Goal: Information Seeking & Learning: Learn about a topic

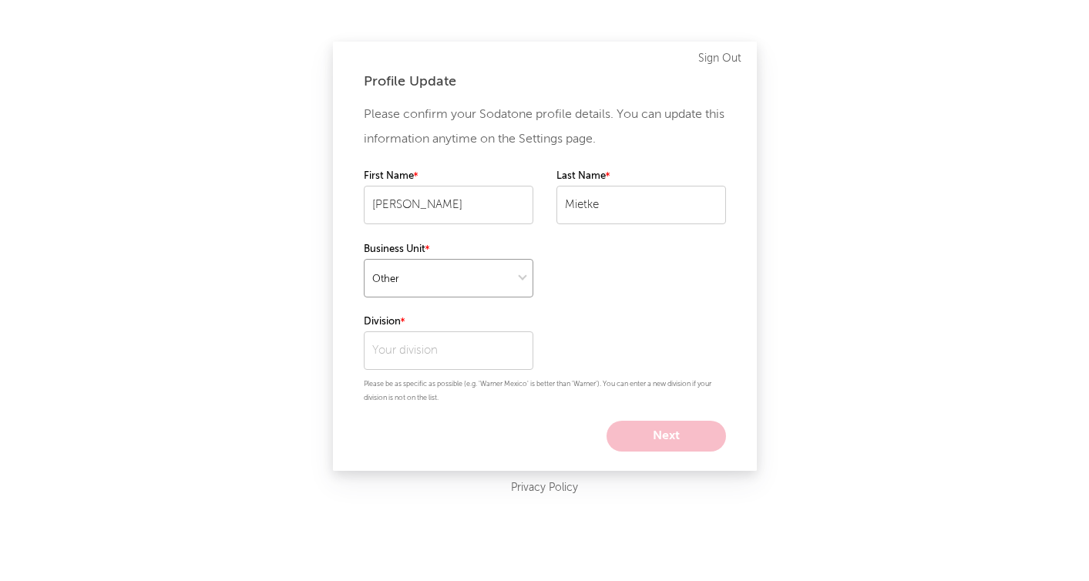
select select "recorded_music"
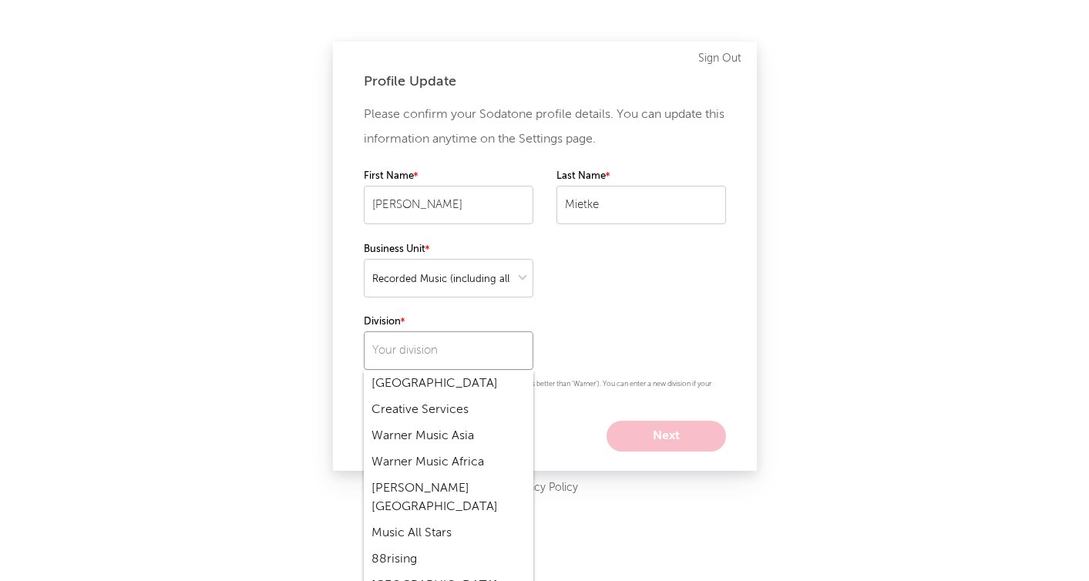
click at [420, 349] on input "text" at bounding box center [448, 350] width 169 height 39
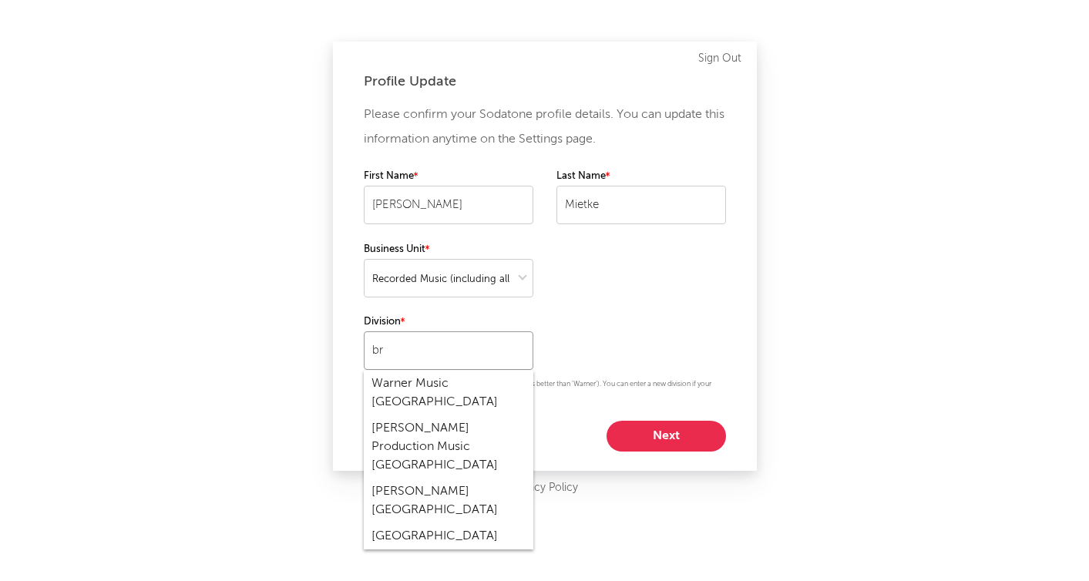
type input "b"
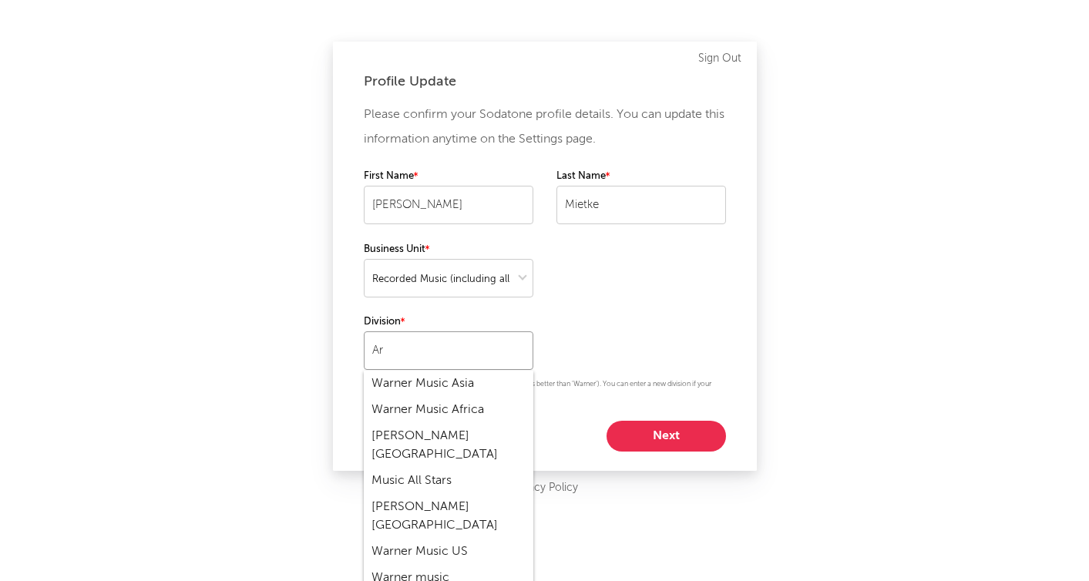
type input "A"
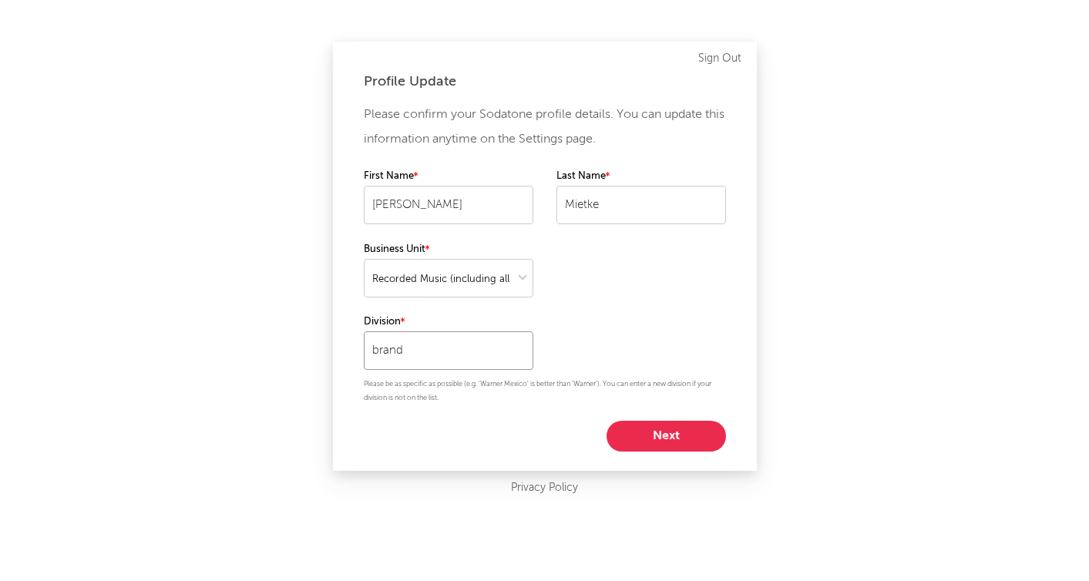
type input "brand"
select select "other"
click at [424, 353] on input "brand" at bounding box center [448, 350] width 169 height 39
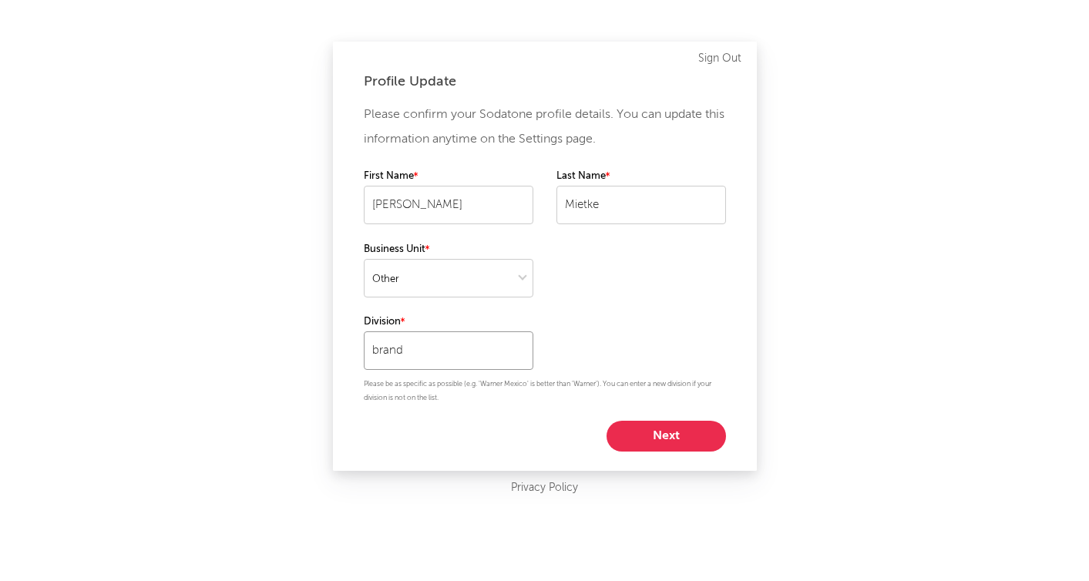
click at [424, 353] on input "brand" at bounding box center [448, 350] width 169 height 39
type input "Brand Partnership"
click at [665, 427] on button "Next" at bounding box center [665, 436] width 119 height 31
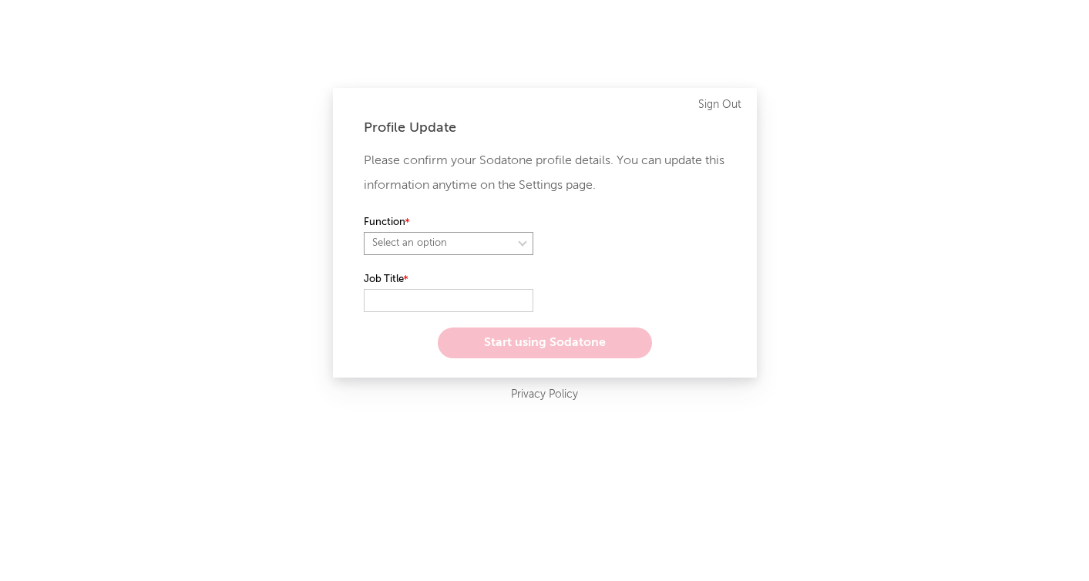
select select "other"
click at [398, 304] on input "text" at bounding box center [448, 300] width 169 height 23
paste input "Senior Product Manager"
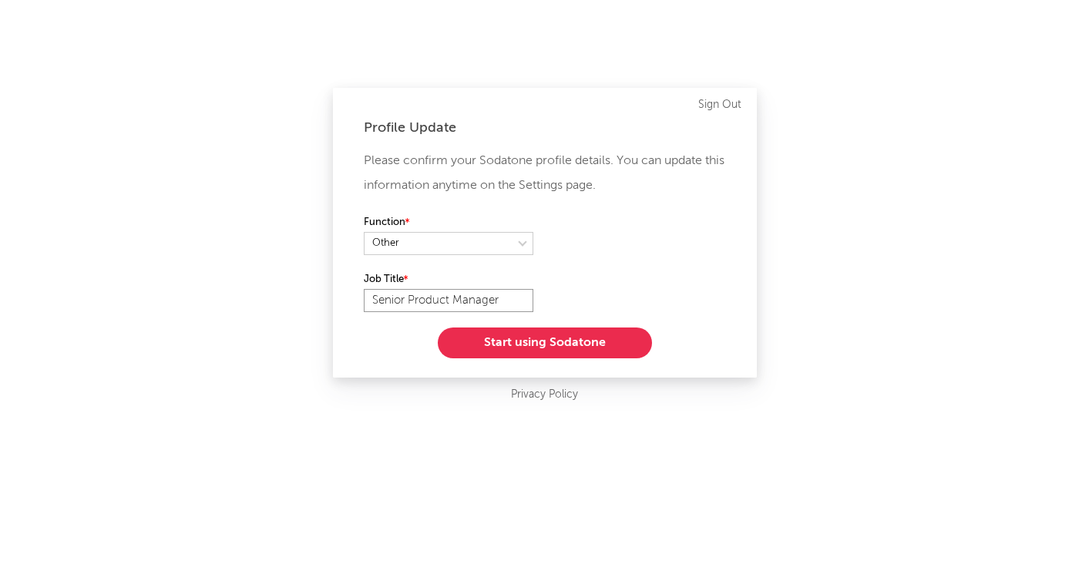
type input "Senior Product Manager"
click at [520, 342] on button "Start using Sodatone" at bounding box center [545, 342] width 214 height 31
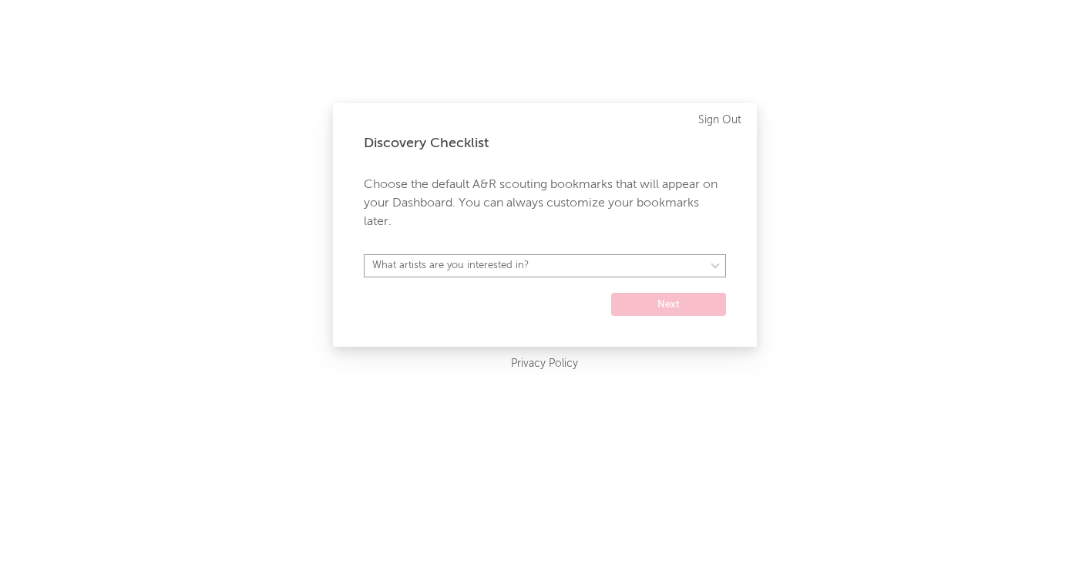
select select "19"
click at [677, 303] on button "Next" at bounding box center [668, 304] width 115 height 23
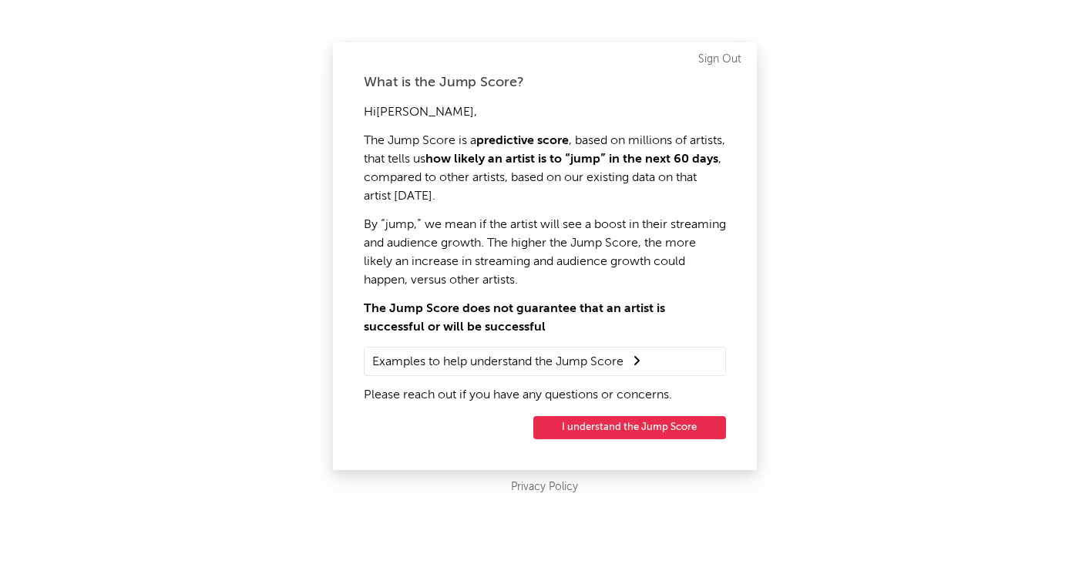
click at [627, 429] on button "I understand the Jump Score" at bounding box center [629, 427] width 193 height 23
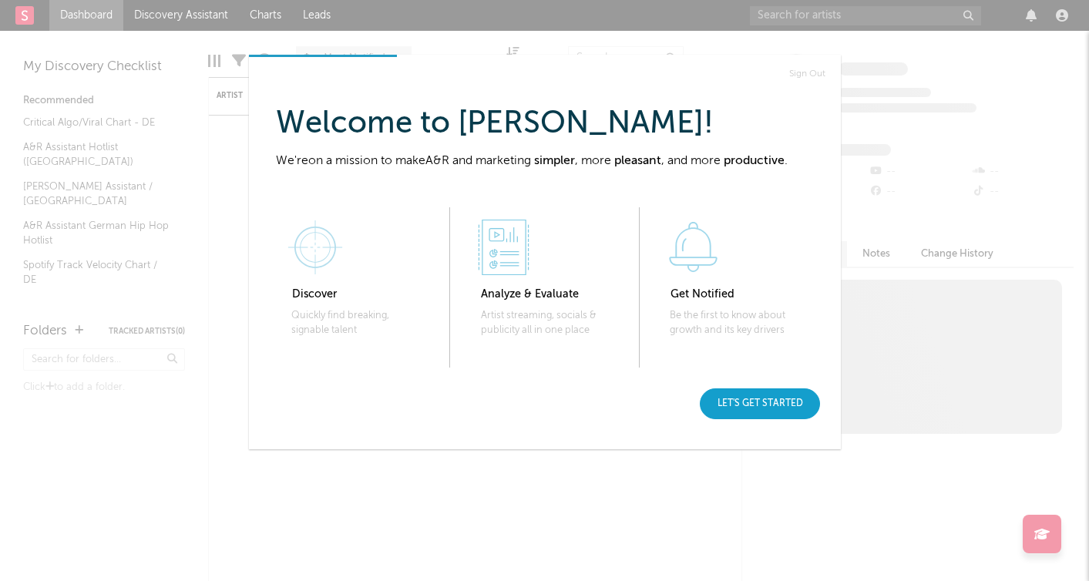
click at [780, 404] on div "Let's get started" at bounding box center [760, 403] width 120 height 31
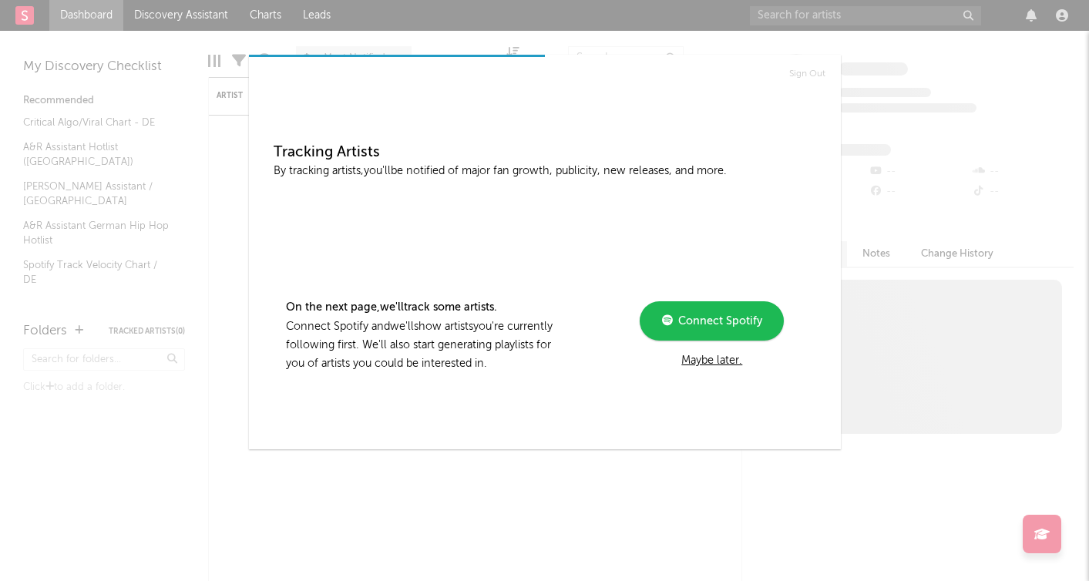
click at [708, 361] on div "Maybe later." at bounding box center [711, 360] width 207 height 18
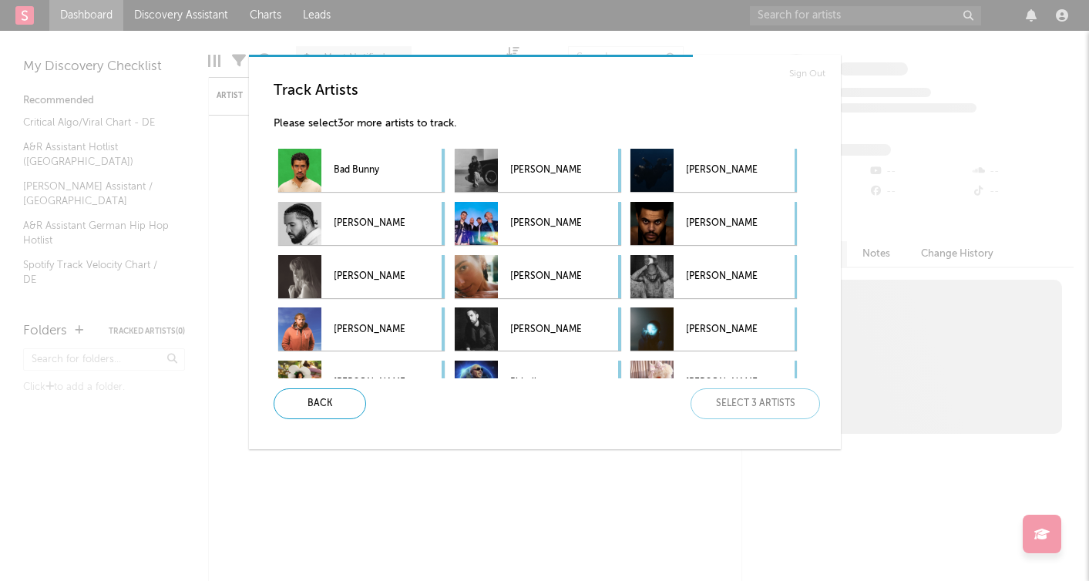
click at [636, 525] on div "Sign Out Track Artists Please select 3 or more artists to track. Bad [PERSON_NA…" at bounding box center [544, 290] width 1089 height 581
click at [77, 423] on div "Sign Out Track Artists Please select 3 or more artists to track. Bad [PERSON_NA…" at bounding box center [544, 290] width 1089 height 581
click at [307, 112] on div "Track Artists Please select 3 or more artists to track. Bad [PERSON_NAME] [PERS…" at bounding box center [550, 230] width 555 height 297
click at [314, 90] on h3 "Track Artists" at bounding box center [550, 91] width 555 height 18
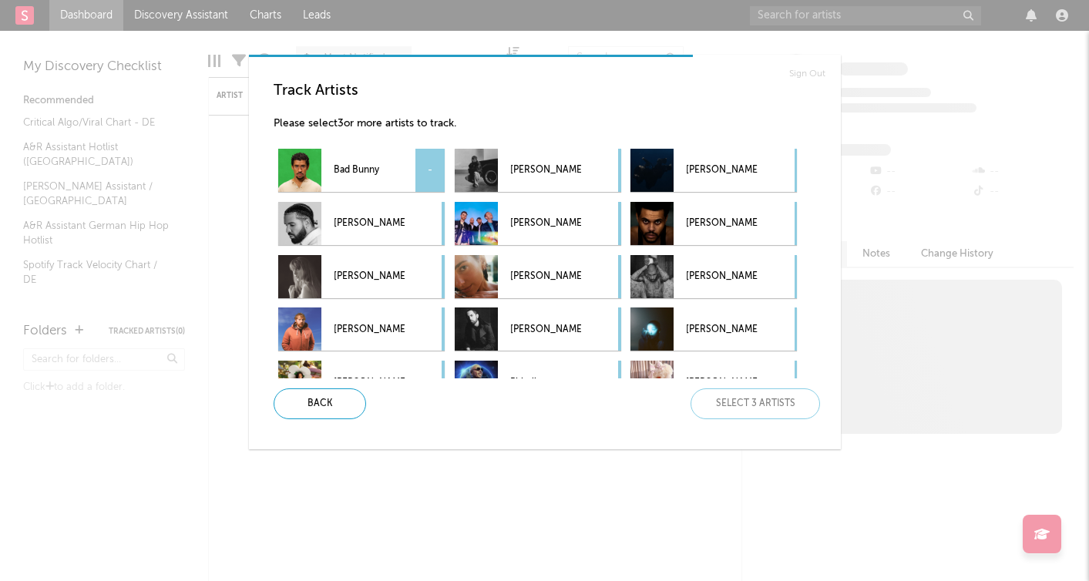
click at [411, 176] on div "Bad Bunny -" at bounding box center [361, 170] width 166 height 43
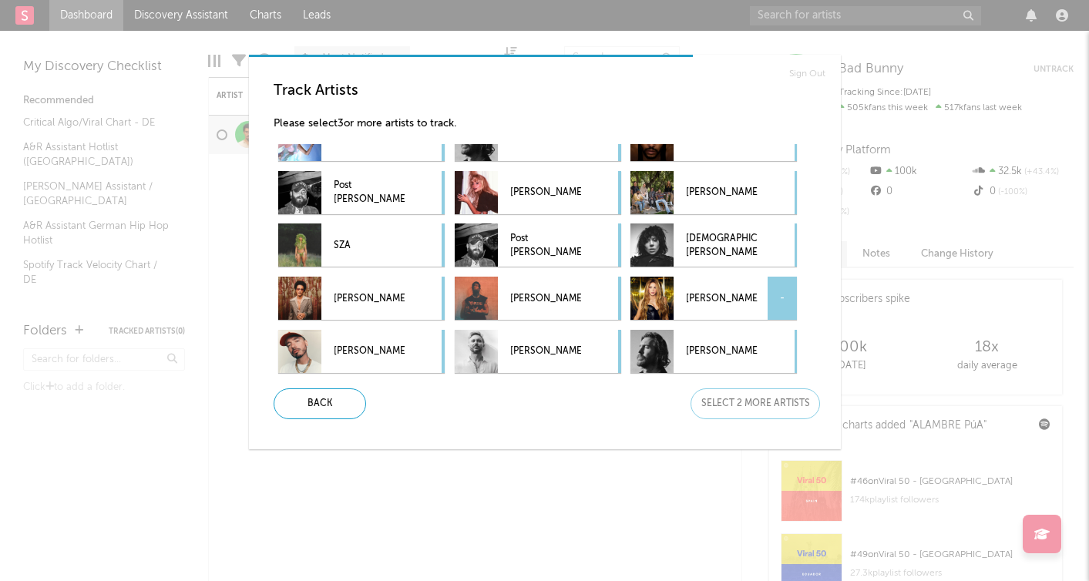
scroll to position [296, 0]
click at [557, 341] on p "[PERSON_NAME]" at bounding box center [545, 351] width 71 height 35
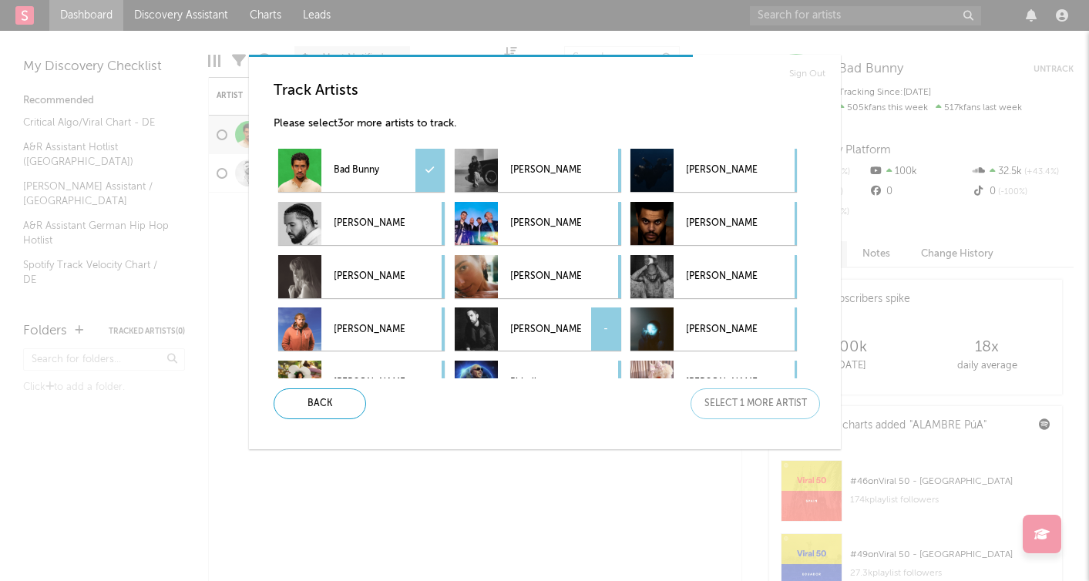
scroll to position [0, 0]
click at [596, 163] on div "-" at bounding box center [605, 170] width 29 height 43
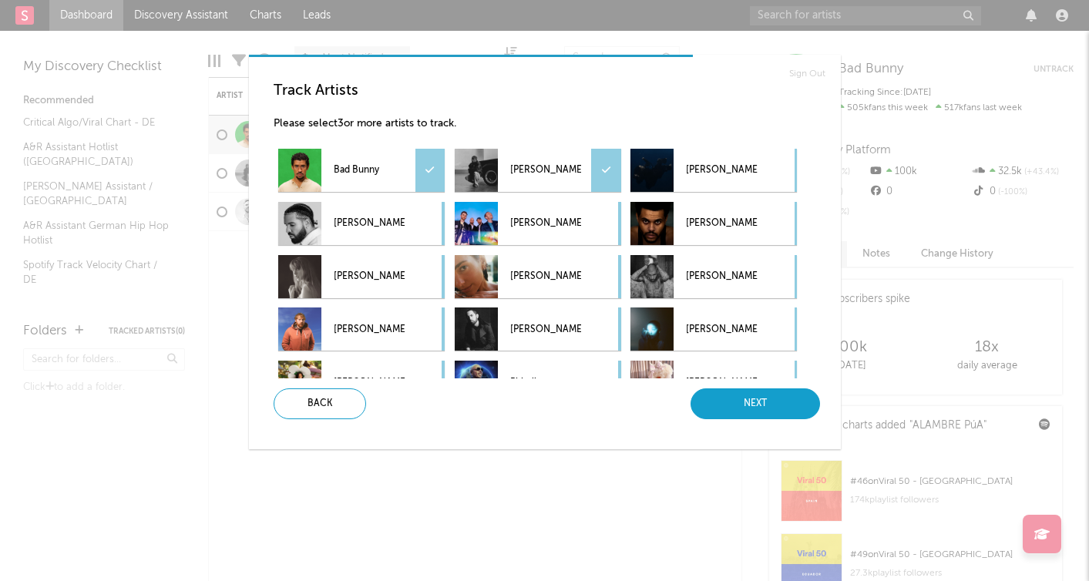
click at [749, 411] on div "Next" at bounding box center [754, 403] width 129 height 31
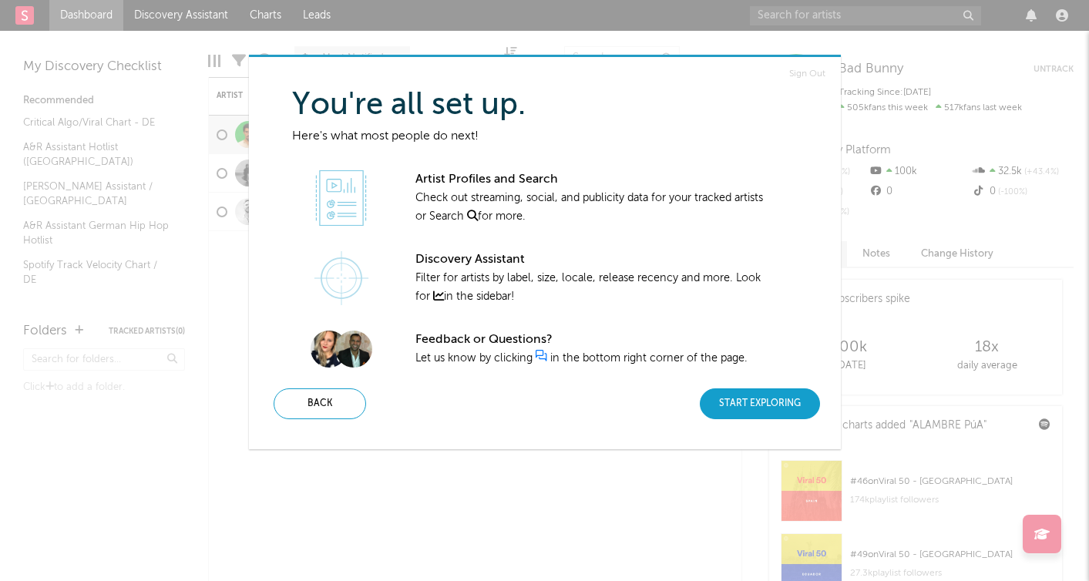
click at [753, 398] on div "Start Exploring" at bounding box center [760, 403] width 120 height 31
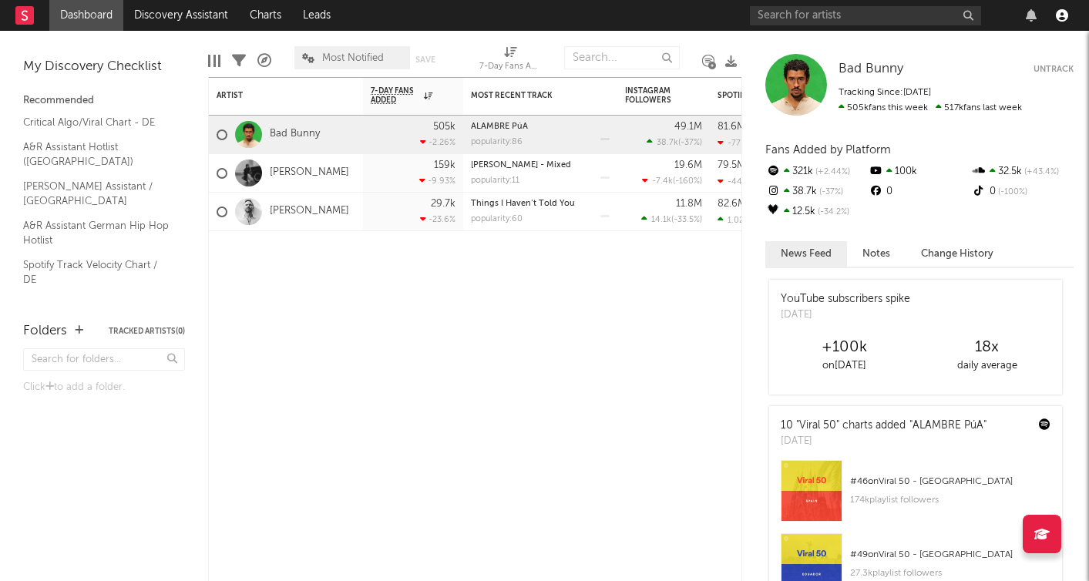
click at [1064, 16] on icon "button" at bounding box center [1061, 15] width 12 height 12
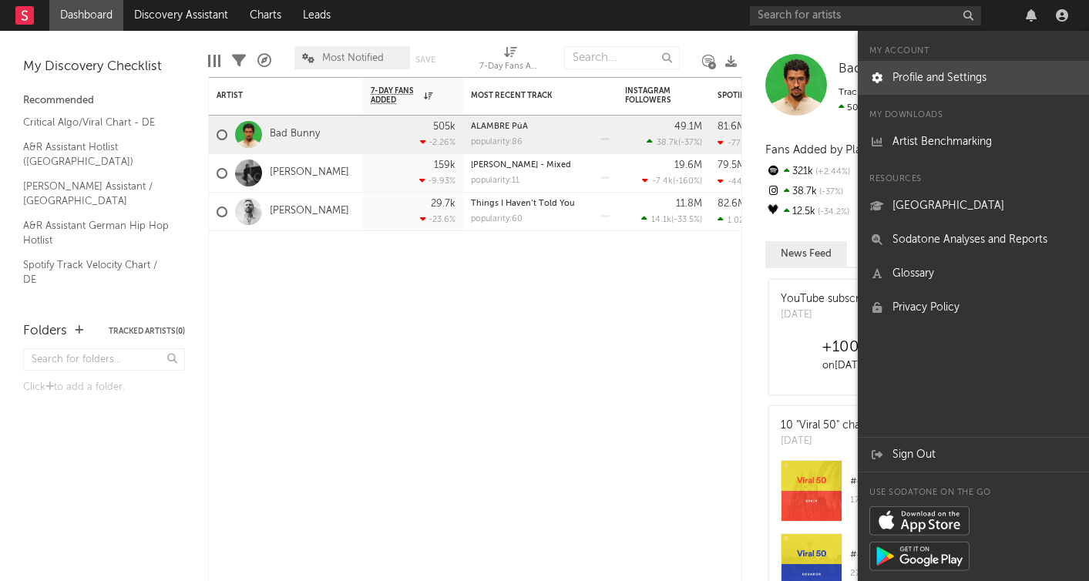
click at [906, 82] on link "Profile and Settings" at bounding box center [972, 78] width 231 height 34
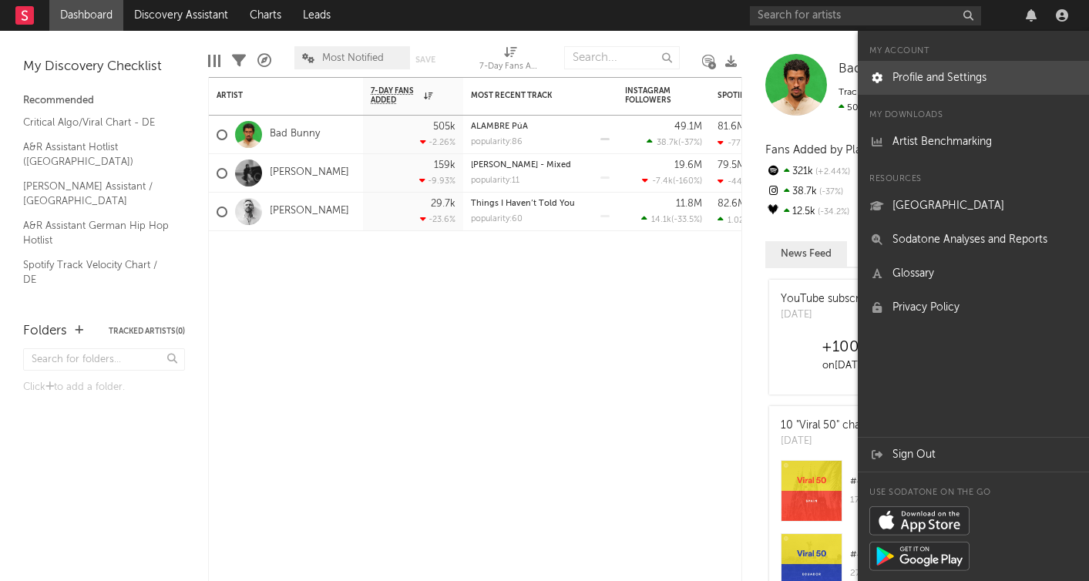
select select "other"
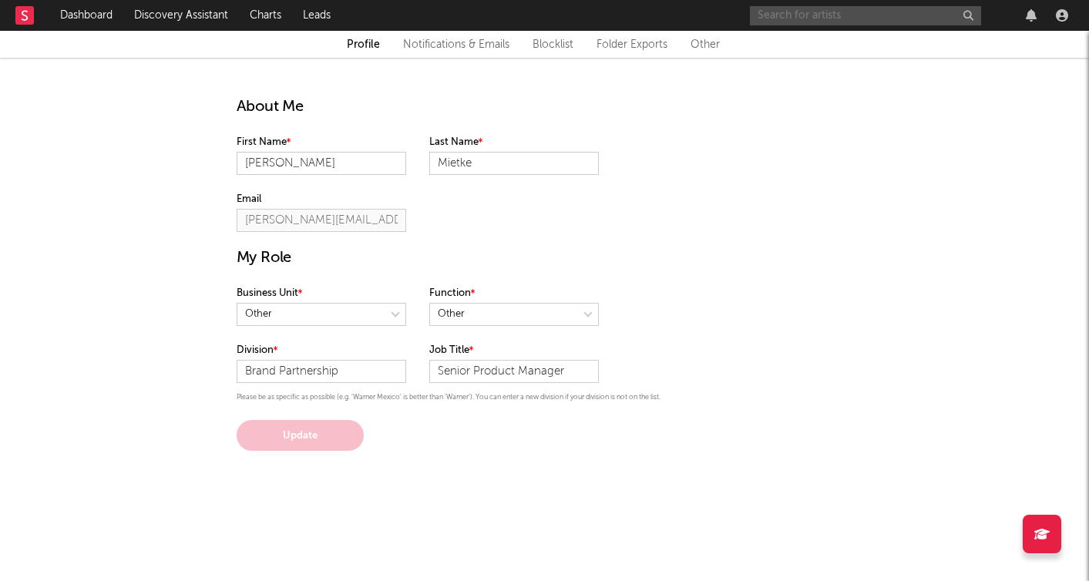
click at [776, 17] on input "text" at bounding box center [865, 15] width 231 height 19
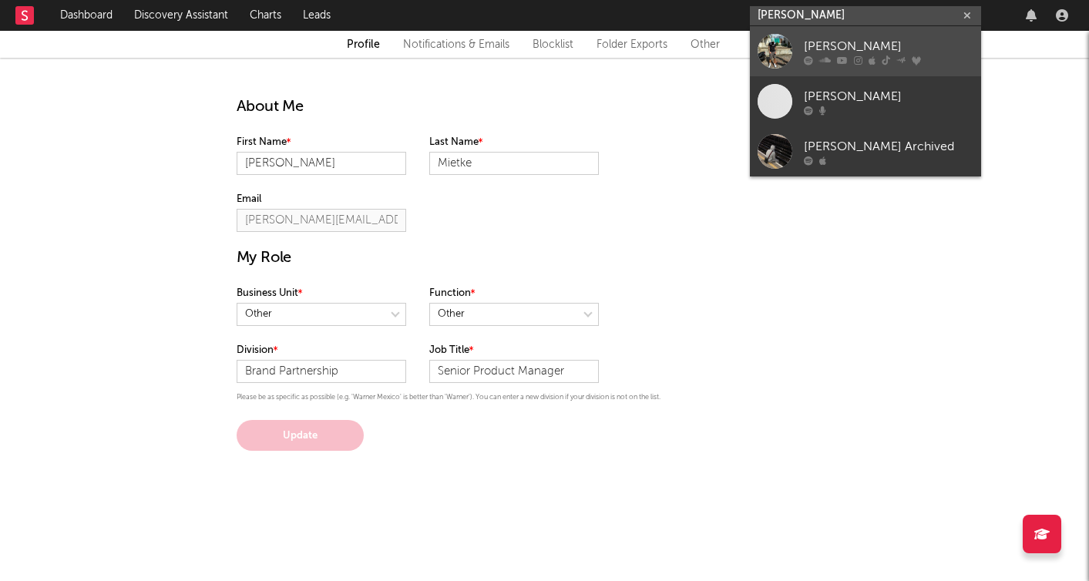
type input "[PERSON_NAME]"
drag, startPoint x: 811, startPoint y: 39, endPoint x: 864, endPoint y: 42, distance: 52.4
click at [864, 42] on div "[PERSON_NAME]" at bounding box center [888, 46] width 169 height 18
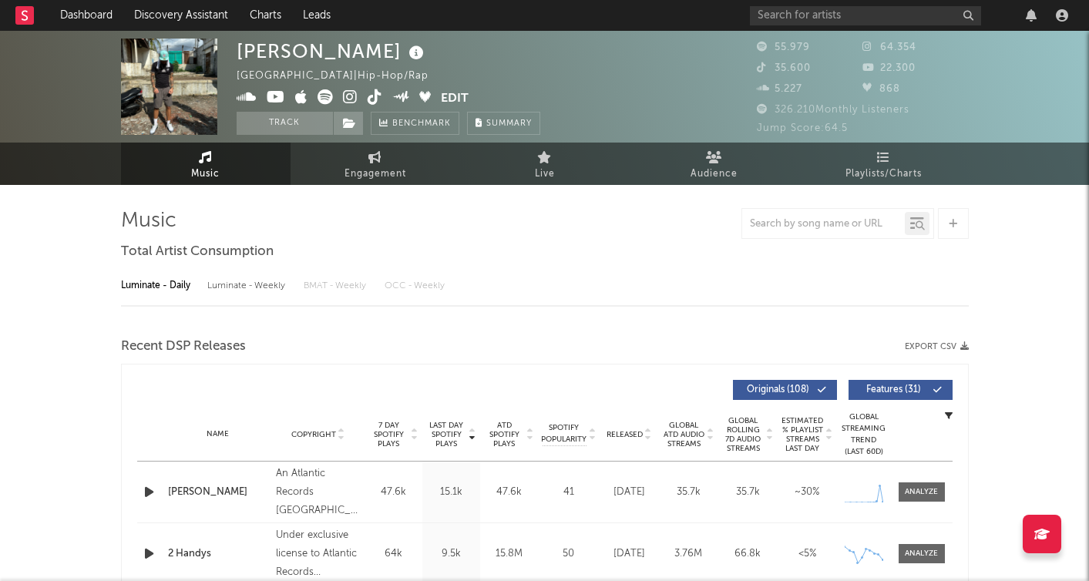
select select "6m"
